Goal: Information Seeking & Learning: Learn about a topic

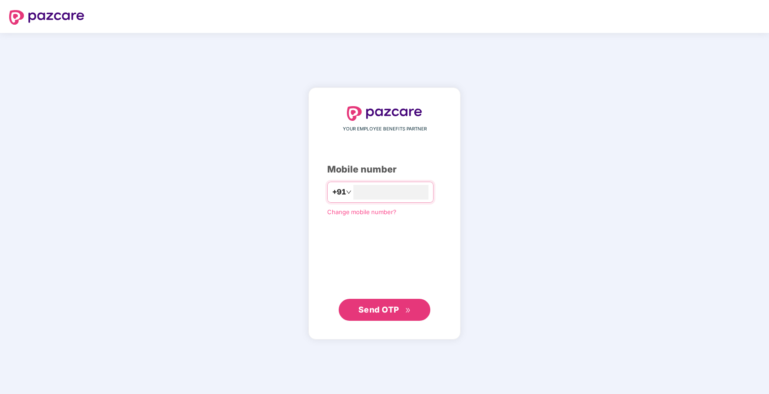
type input "**********"
click at [370, 309] on span "Send OTP" at bounding box center [378, 310] width 41 height 10
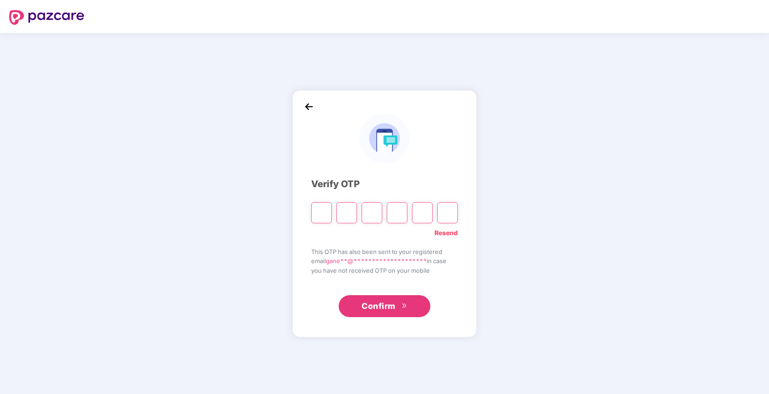
type input "*"
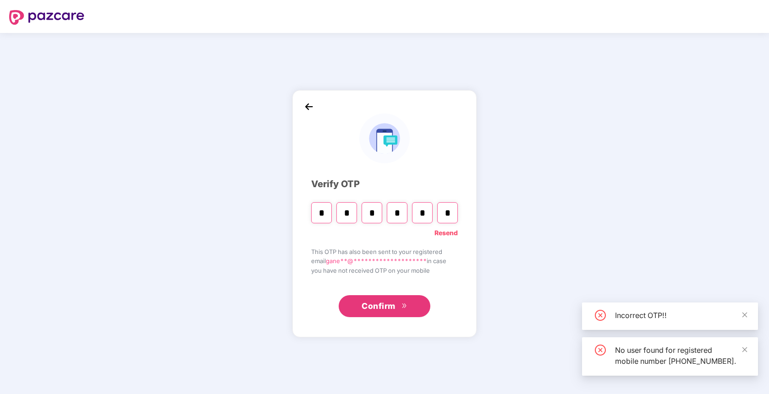
type input "*"
click at [366, 304] on span "Confirm" at bounding box center [378, 306] width 34 height 13
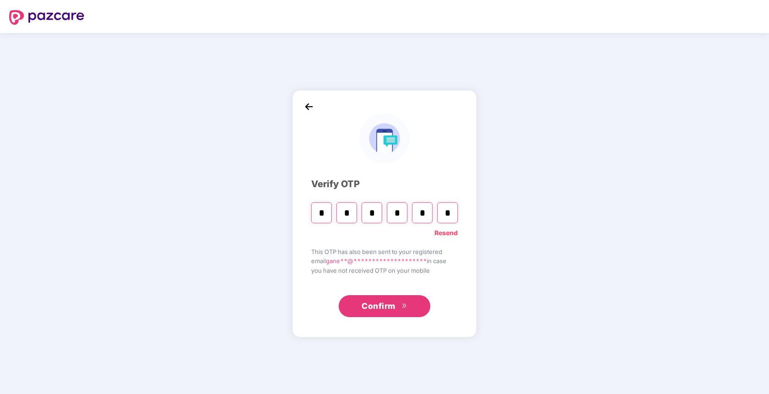
click at [454, 213] on input "*" at bounding box center [447, 212] width 21 height 21
type input "*"
click at [424, 215] on input "*" at bounding box center [422, 212] width 21 height 21
type input "*"
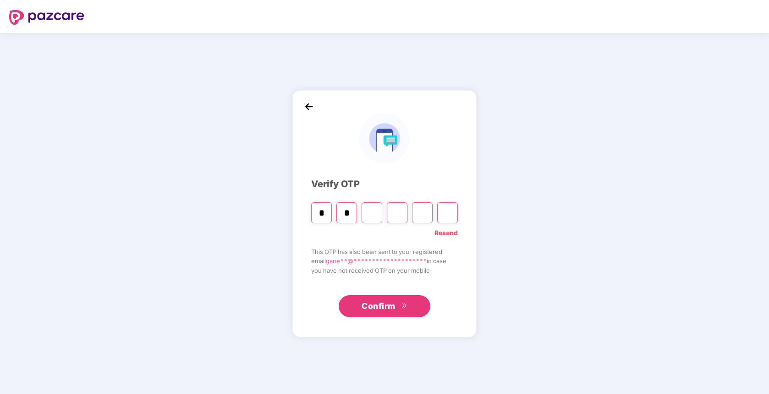
type input "*"
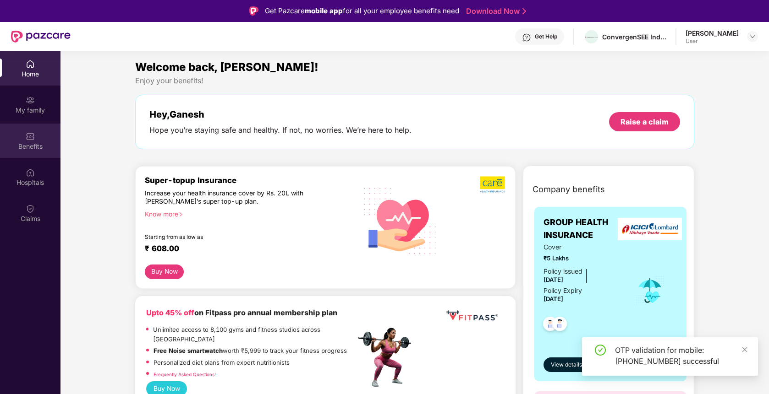
click at [34, 124] on div "Benefits" at bounding box center [30, 141] width 60 height 34
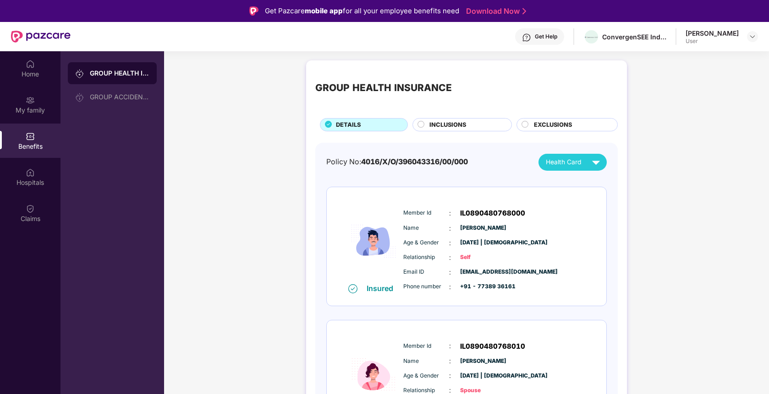
click at [31, 148] on div "Benefits" at bounding box center [30, 146] width 60 height 9
click at [29, 142] on div "Benefits" at bounding box center [30, 146] width 60 height 9
click at [26, 210] on img at bounding box center [30, 208] width 9 height 9
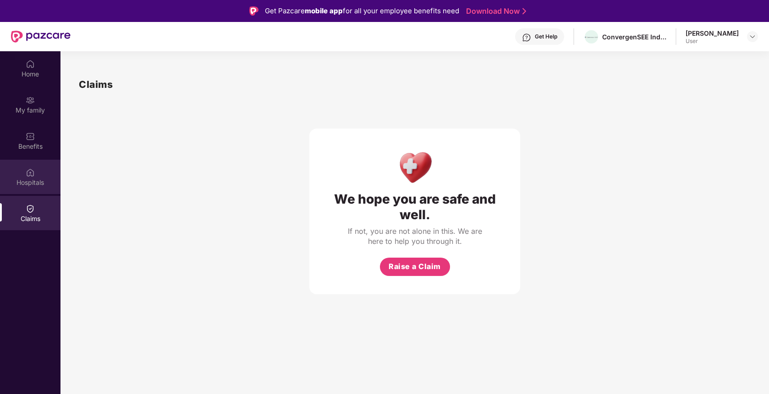
click at [33, 182] on div "Hospitals" at bounding box center [30, 182] width 60 height 9
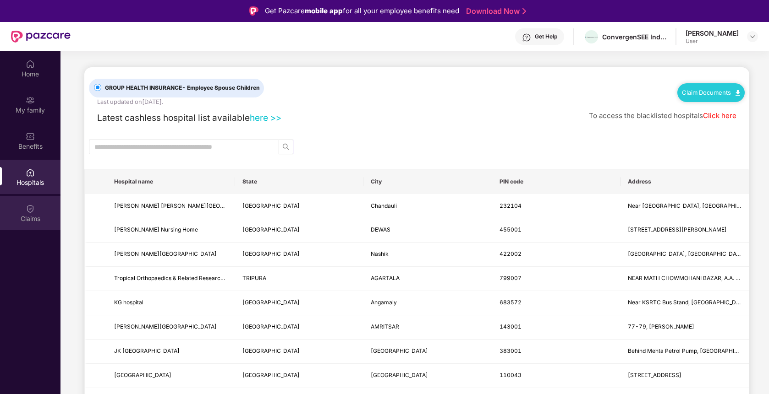
click at [32, 220] on div "Claims" at bounding box center [30, 218] width 60 height 9
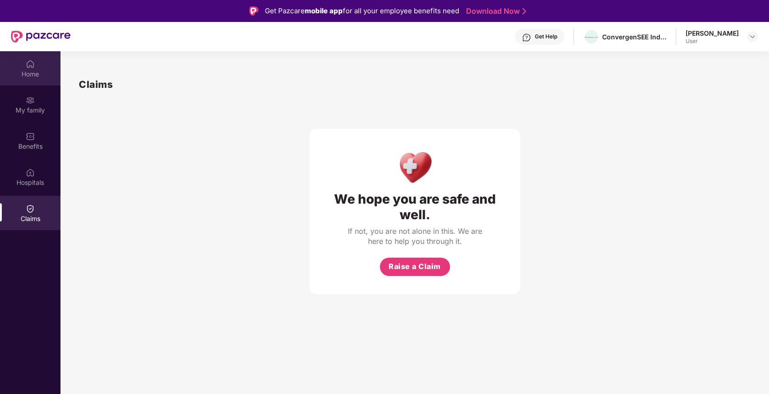
click at [36, 81] on div "Home" at bounding box center [30, 68] width 60 height 34
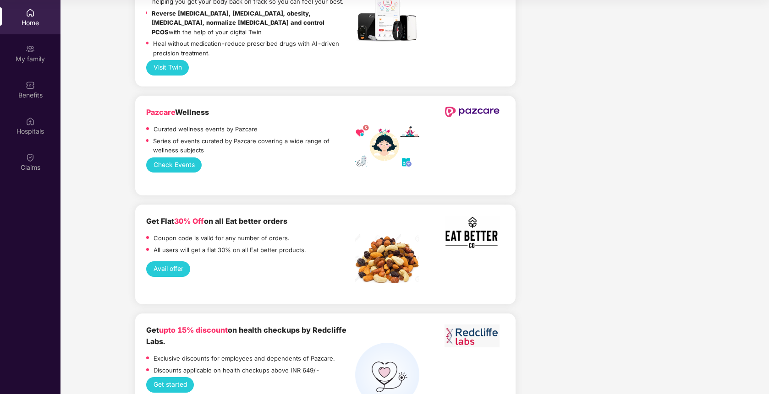
scroll to position [1141, 0]
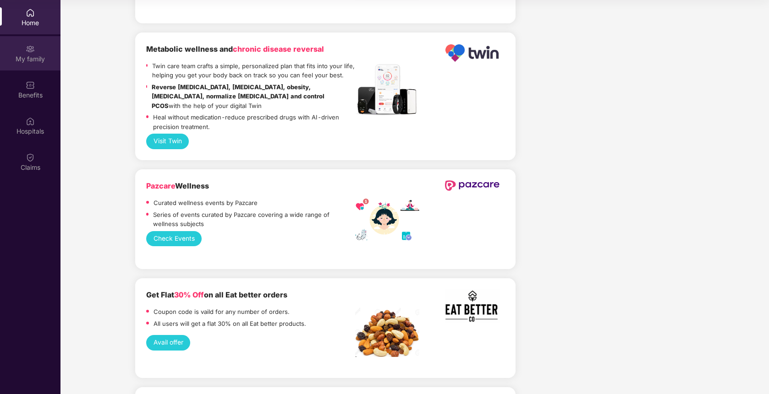
click at [36, 58] on div "My family" at bounding box center [30, 59] width 60 height 9
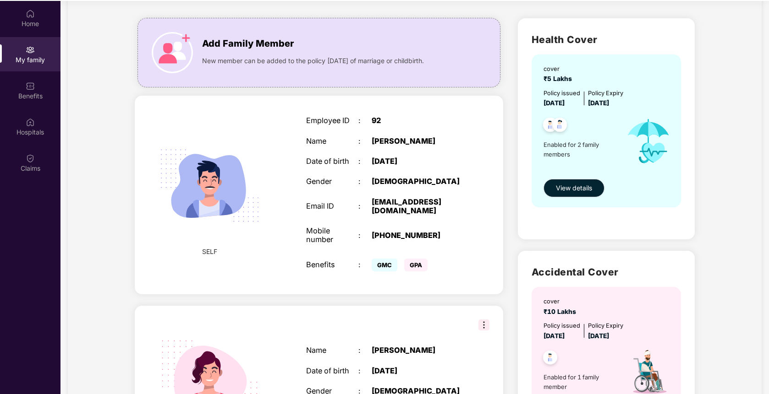
scroll to position [36, 0]
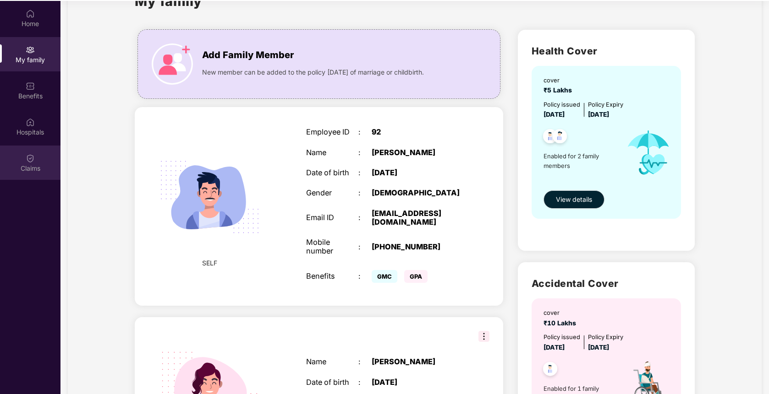
click at [21, 160] on div "Claims" at bounding box center [30, 163] width 60 height 34
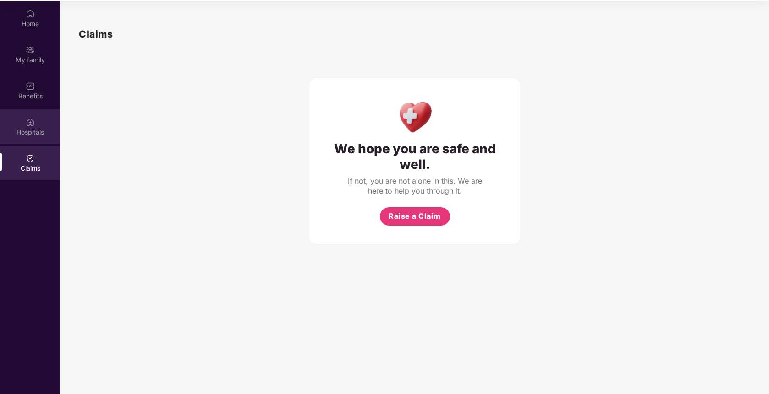
click at [23, 120] on div "Hospitals" at bounding box center [30, 126] width 60 height 34
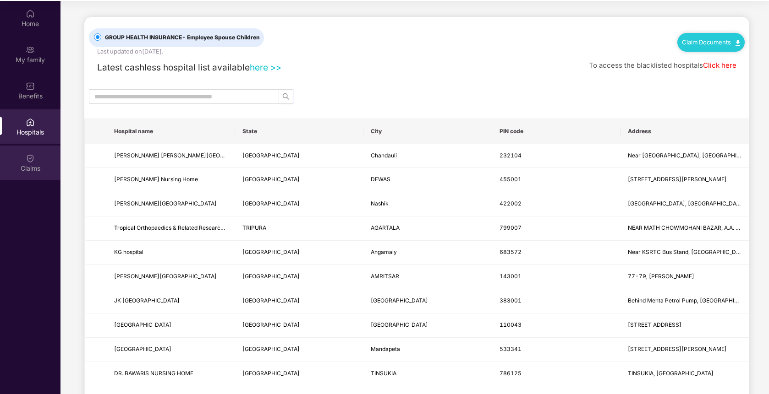
click at [30, 161] on img at bounding box center [30, 158] width 9 height 9
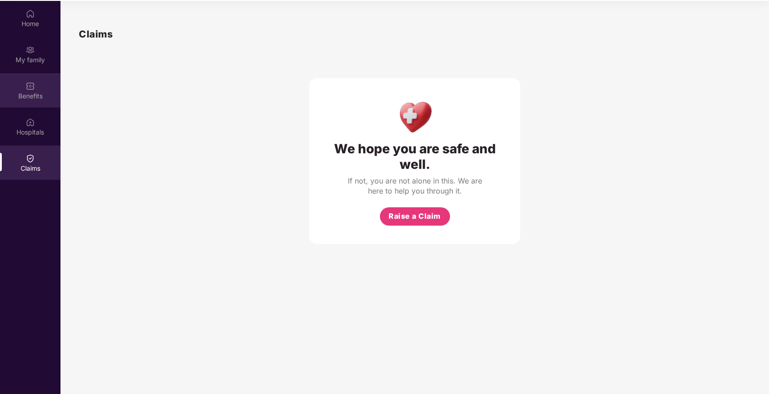
click at [33, 99] on div "Benefits" at bounding box center [30, 96] width 60 height 9
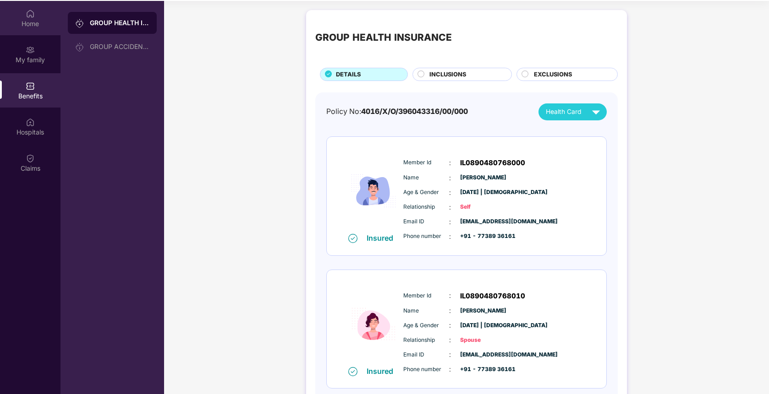
click at [28, 27] on div "Home" at bounding box center [30, 23] width 60 height 9
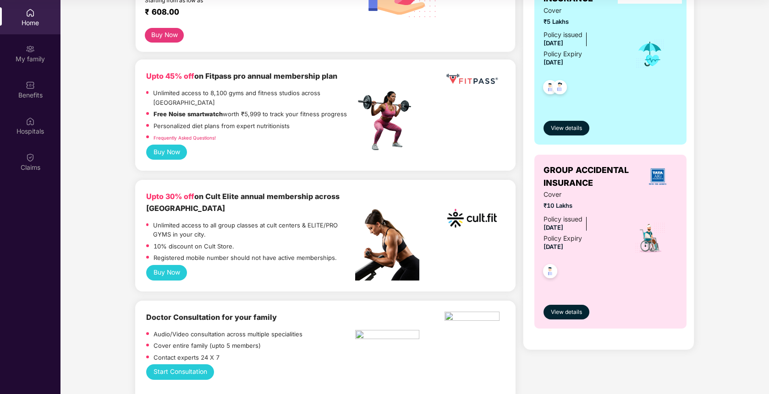
scroll to position [202, 0]
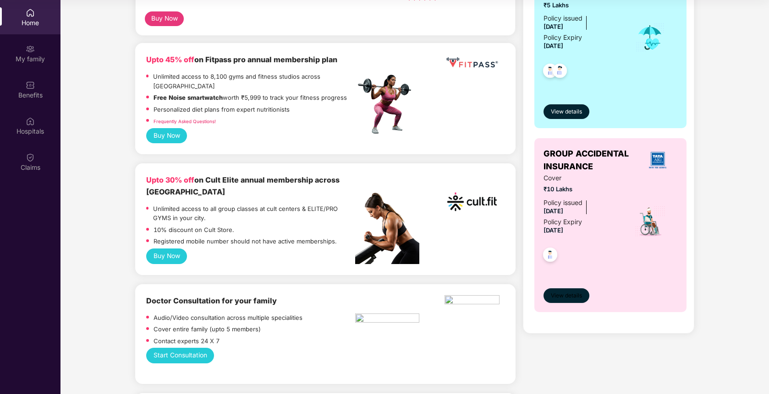
click at [560, 291] on button "View details" at bounding box center [566, 296] width 46 height 15
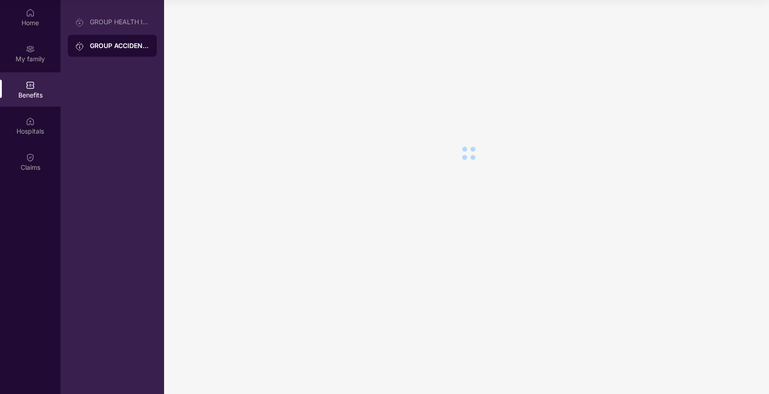
scroll to position [0, 0]
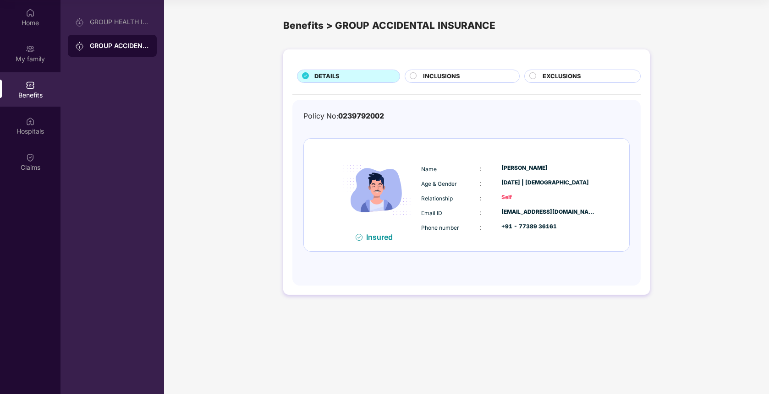
click at [412, 81] on div at bounding box center [414, 77] width 9 height 10
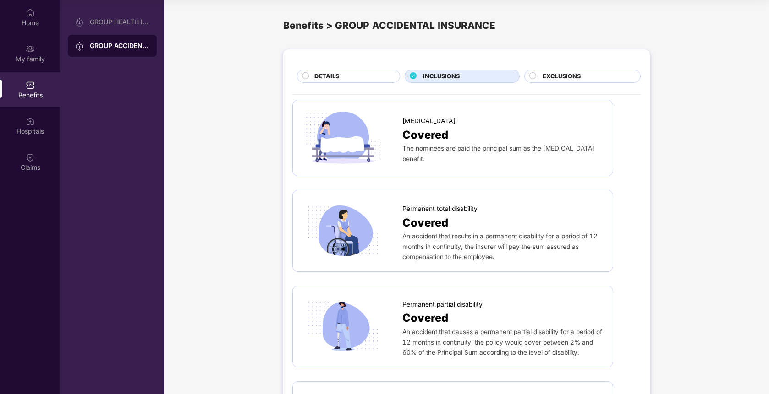
click at [350, 79] on div "DETAILS" at bounding box center [352, 77] width 85 height 11
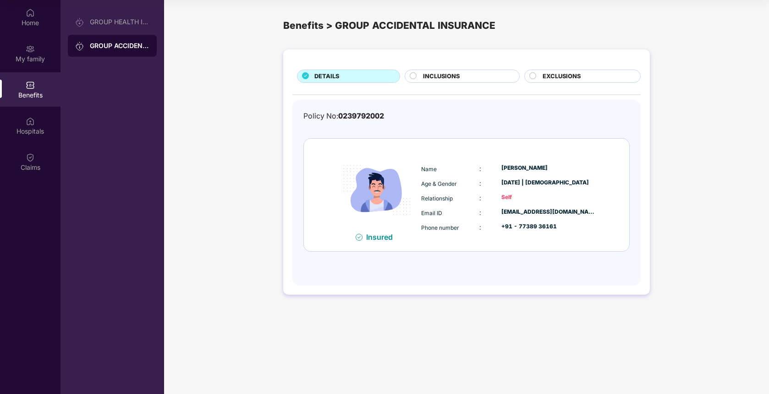
click at [436, 79] on span "INCLUSIONS" at bounding box center [441, 76] width 37 height 9
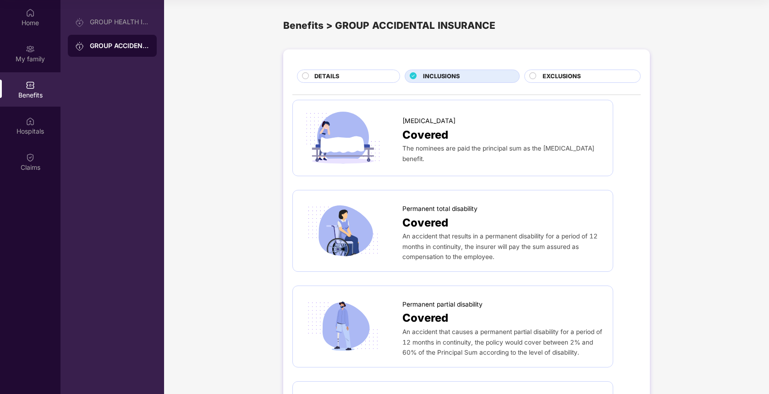
click at [335, 80] on span "DETAILS" at bounding box center [326, 76] width 25 height 9
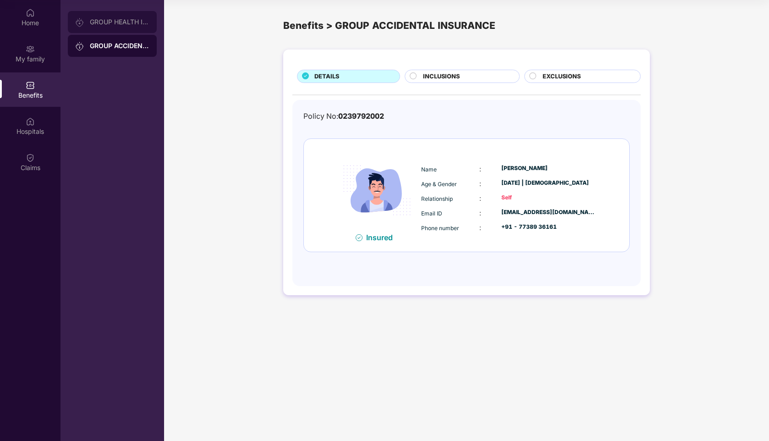
click at [100, 24] on div "GROUP HEALTH INSURANCE" at bounding box center [120, 21] width 60 height 7
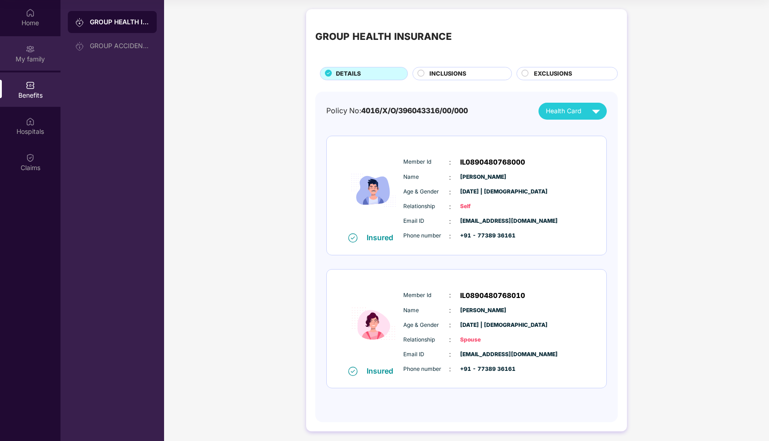
click at [31, 45] on img at bounding box center [30, 48] width 9 height 9
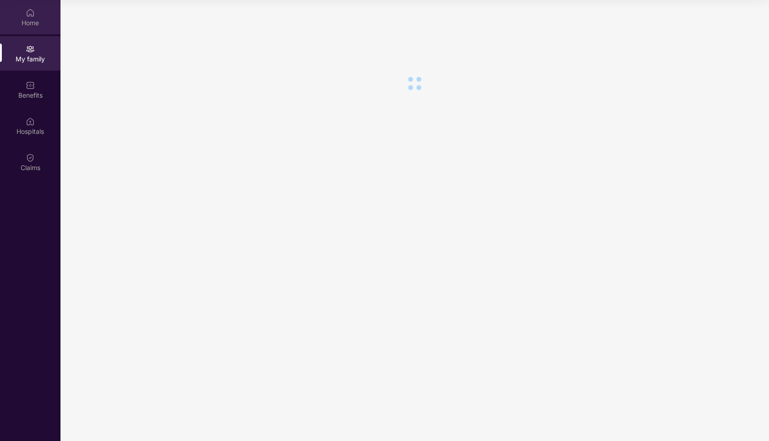
click at [30, 20] on div "Home" at bounding box center [30, 22] width 60 height 9
